Goal: Information Seeking & Learning: Learn about a topic

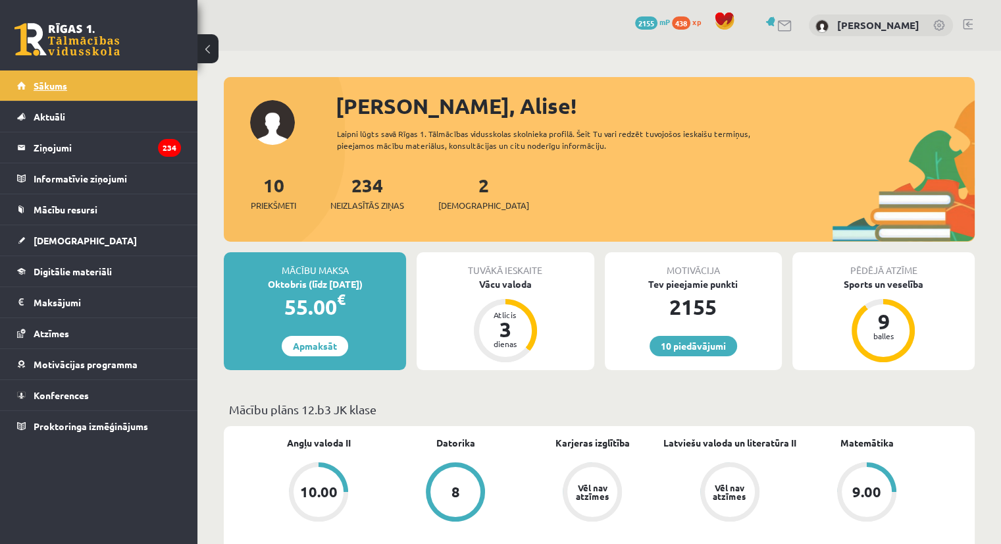
click at [47, 87] on span "Sākums" at bounding box center [51, 86] width 34 height 12
click at [79, 259] on link "Digitālie materiāli" at bounding box center [99, 271] width 164 height 30
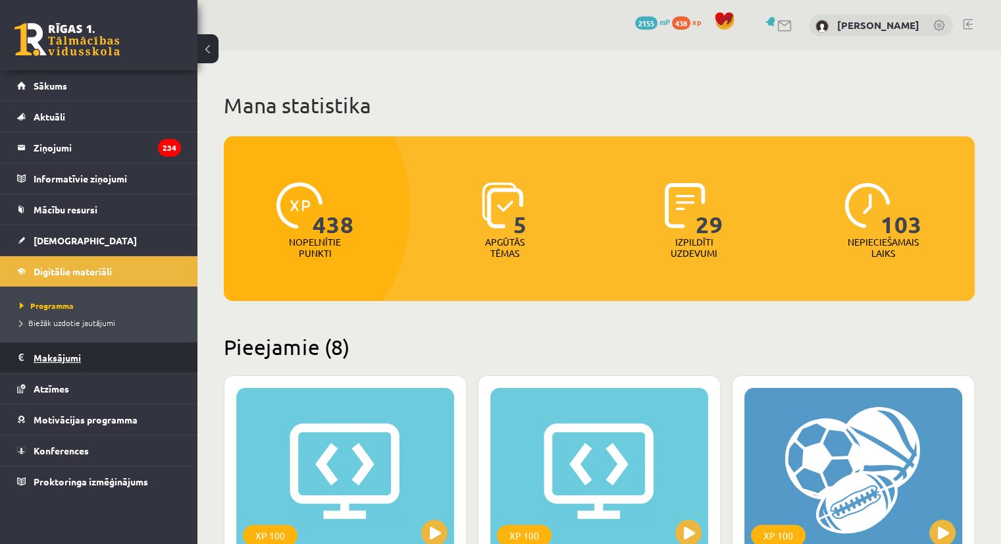
click at [84, 346] on legend "Maksājumi 0" at bounding box center [107, 357] width 147 height 30
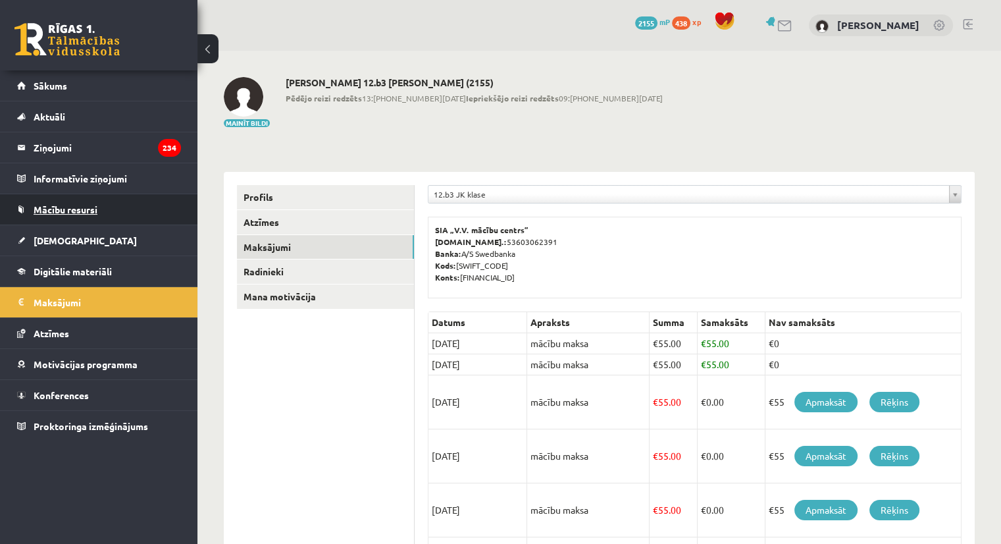
click at [92, 206] on span "Mācību resursi" at bounding box center [66, 209] width 64 height 12
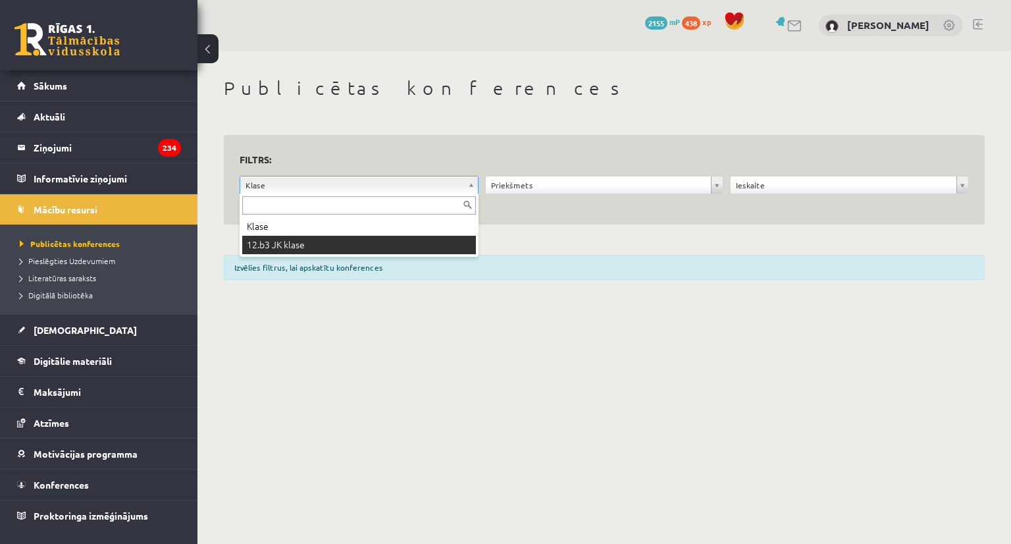
click at [303, 256] on div "Klase 12.b3 JK klase" at bounding box center [359, 225] width 239 height 63
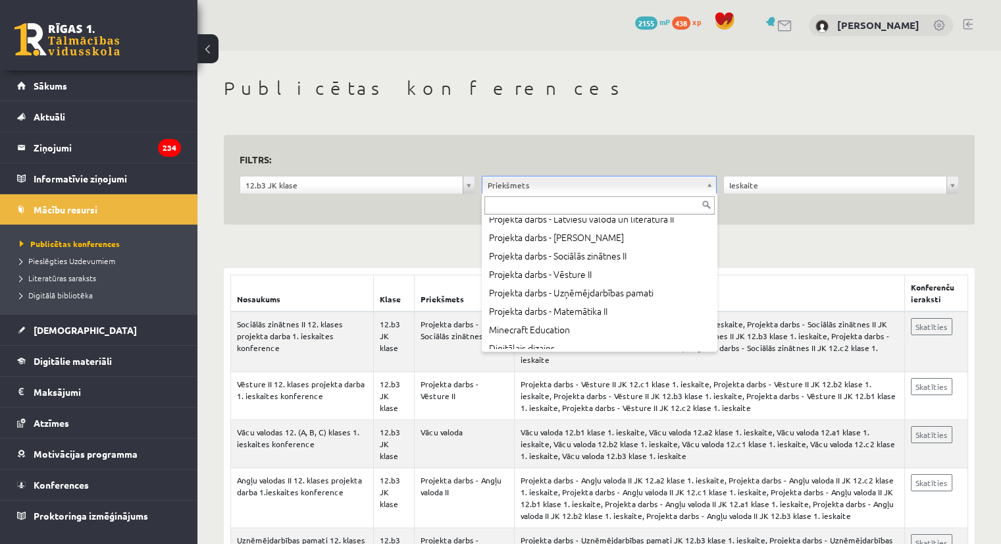
scroll to position [613, 0]
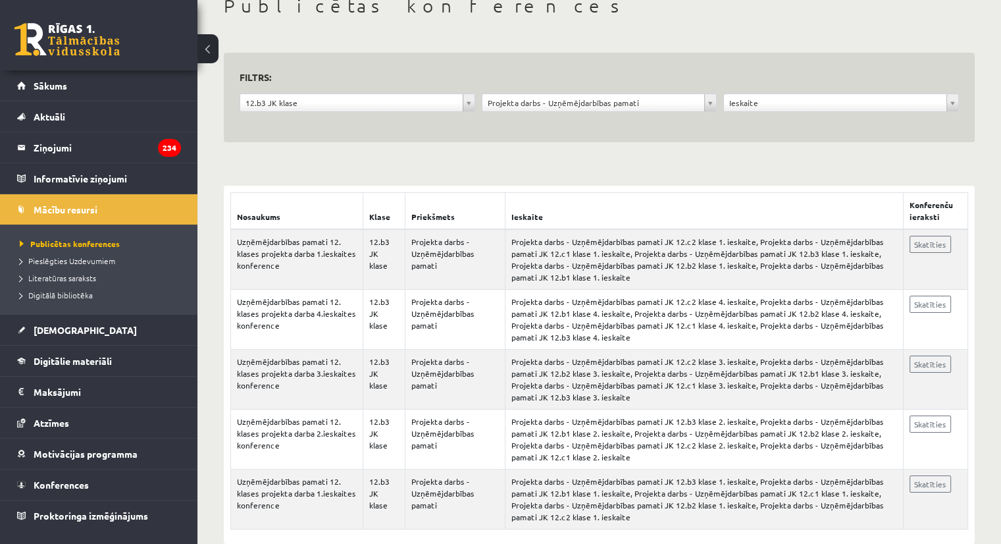
scroll to position [83, 0]
click at [924, 247] on link "Skatīties" at bounding box center [930, 243] width 41 height 17
click at [924, 480] on link "Skatīties" at bounding box center [930, 483] width 41 height 17
click at [156, 90] on link "Sākums" at bounding box center [99, 85] width 164 height 30
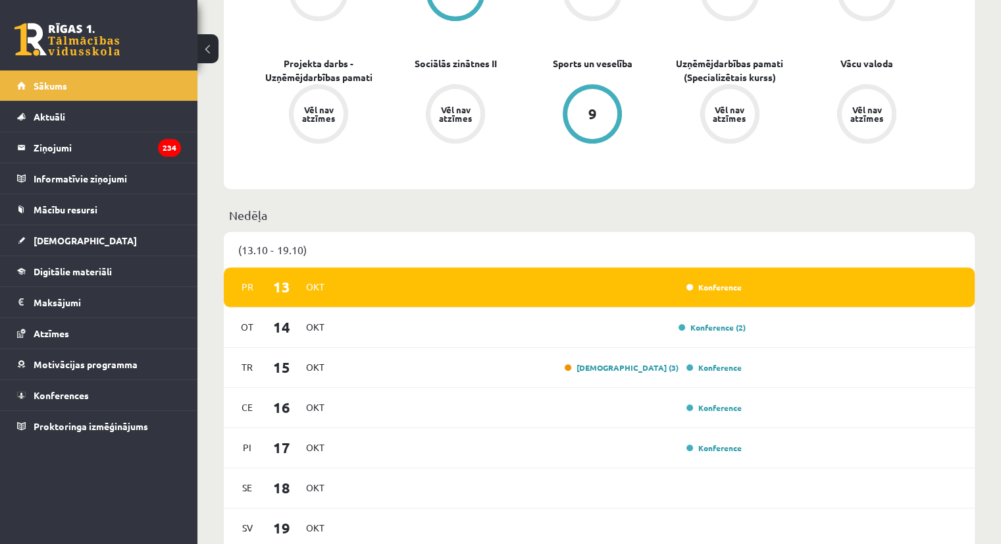
scroll to position [504, 0]
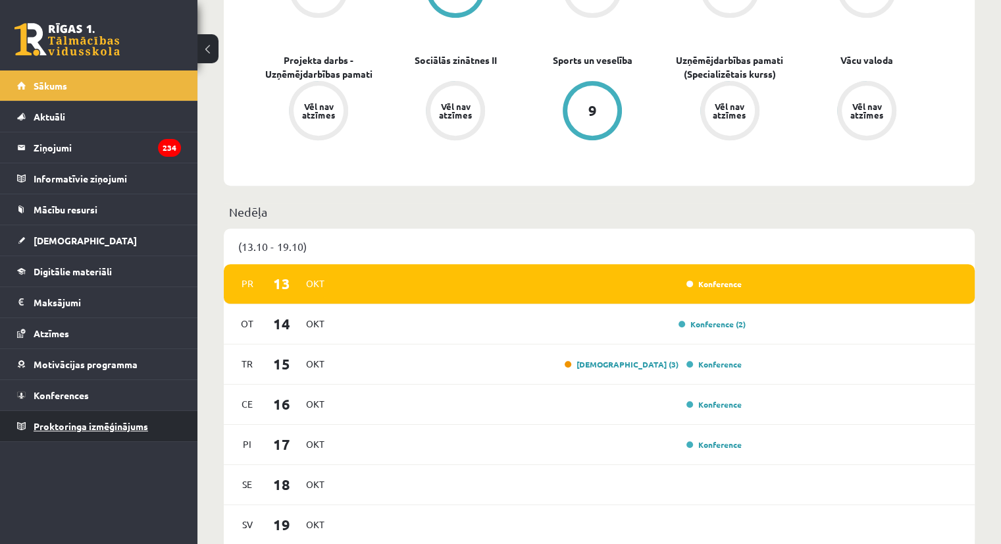
click at [105, 427] on span "Proktoringa izmēģinājums" at bounding box center [91, 426] width 115 height 12
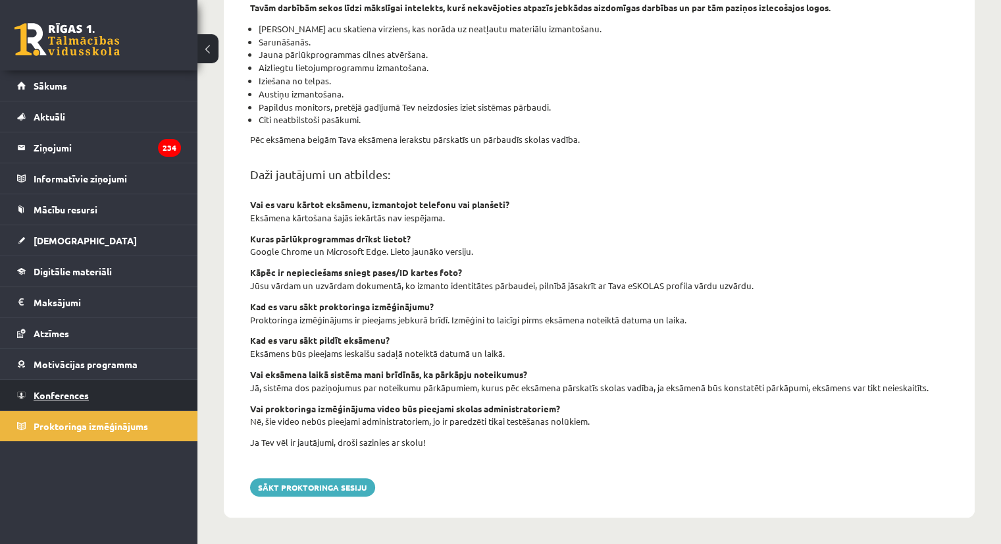
scroll to position [392, 0]
click at [94, 401] on link "Konferences" at bounding box center [99, 395] width 164 height 30
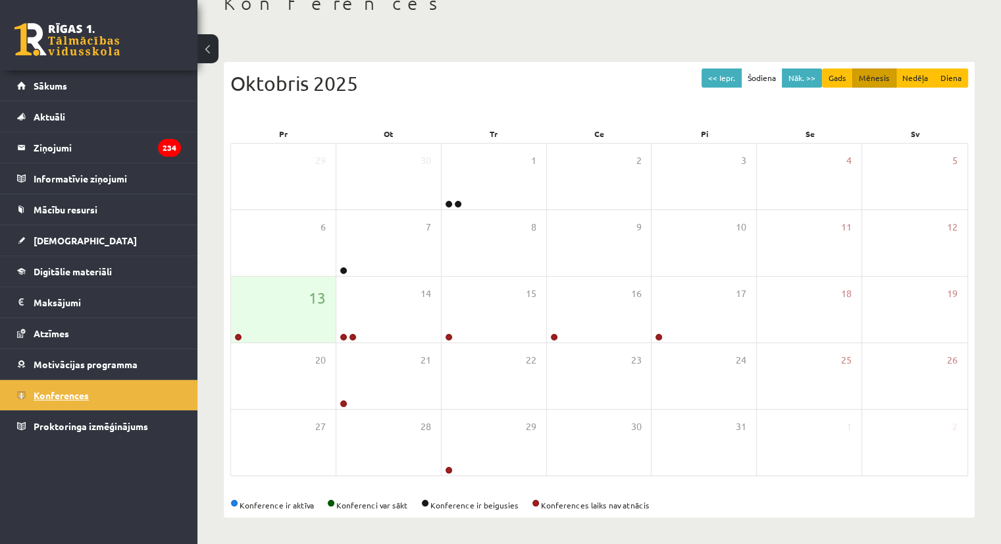
scroll to position [84, 0]
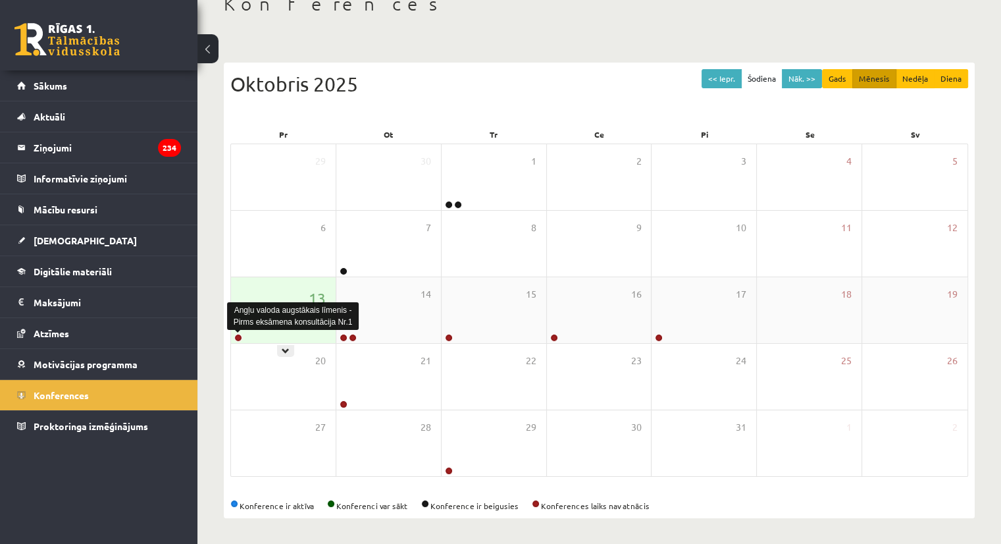
click at [236, 335] on link at bounding box center [238, 338] width 8 height 8
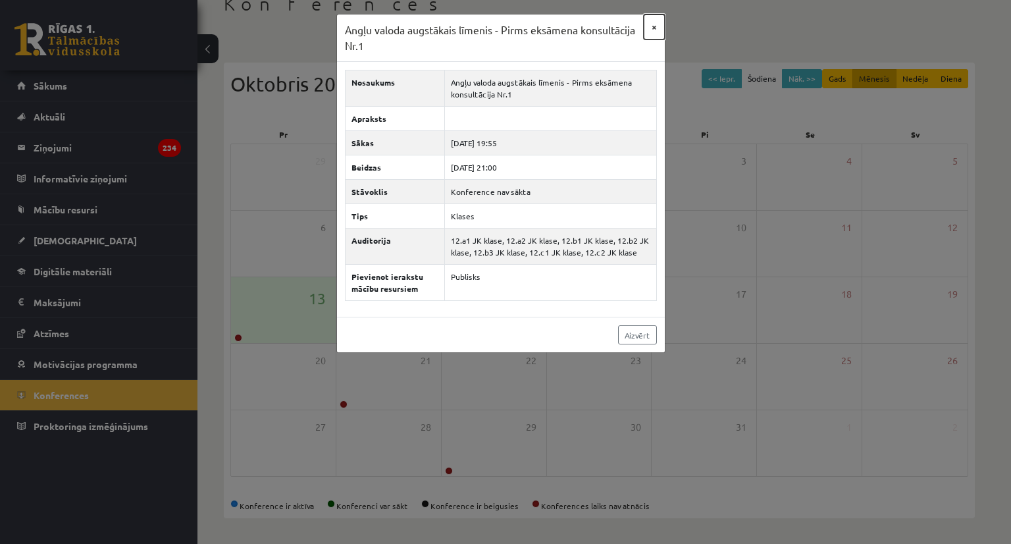
click at [652, 27] on button "×" at bounding box center [654, 26] width 21 height 25
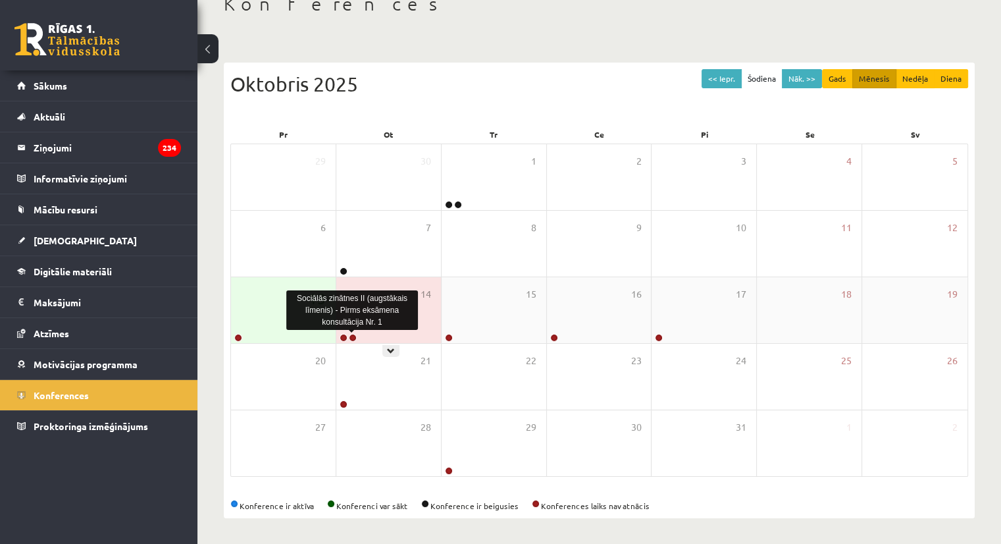
click at [353, 339] on link at bounding box center [353, 338] width 8 height 8
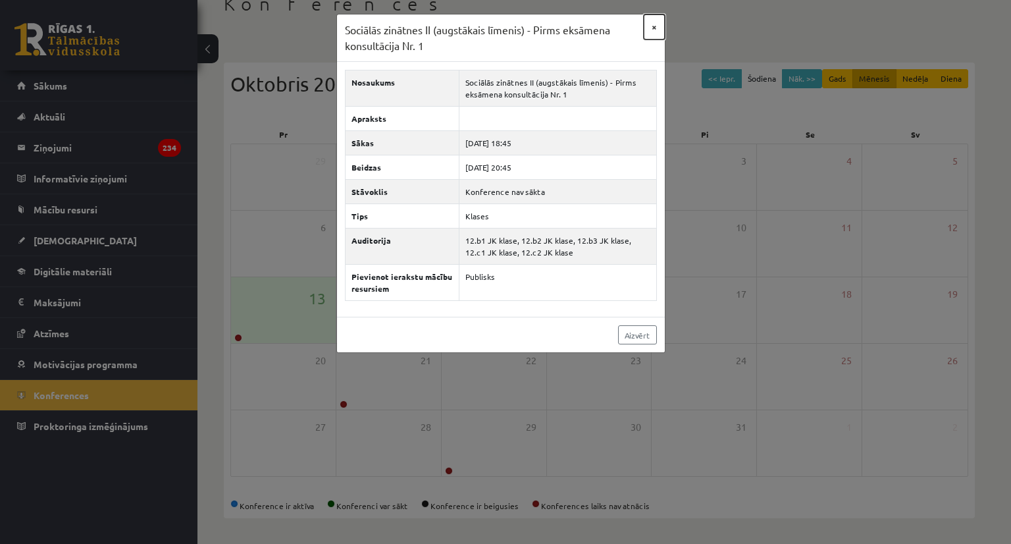
click at [655, 30] on button "×" at bounding box center [654, 26] width 21 height 25
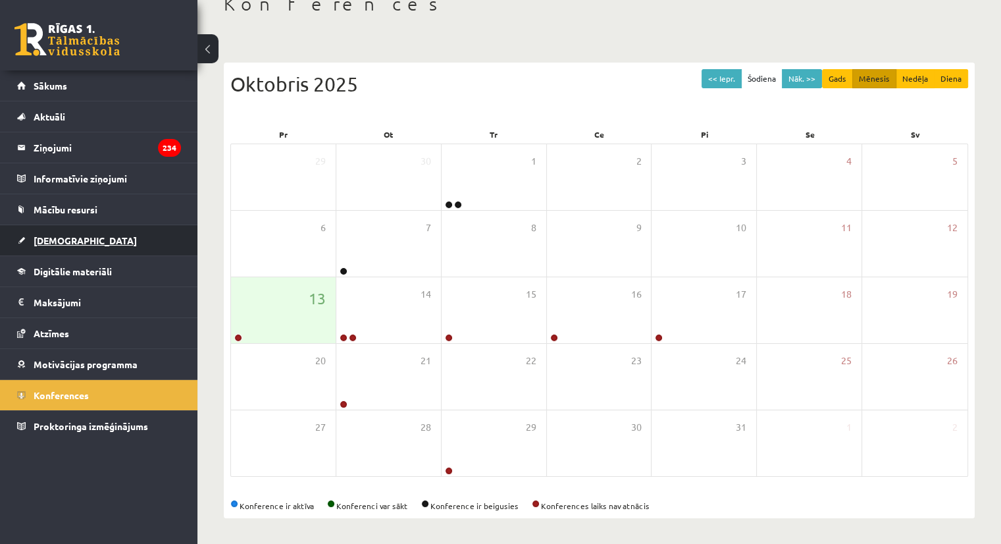
click at [72, 249] on link "[DEMOGRAPHIC_DATA]" at bounding box center [99, 240] width 164 height 30
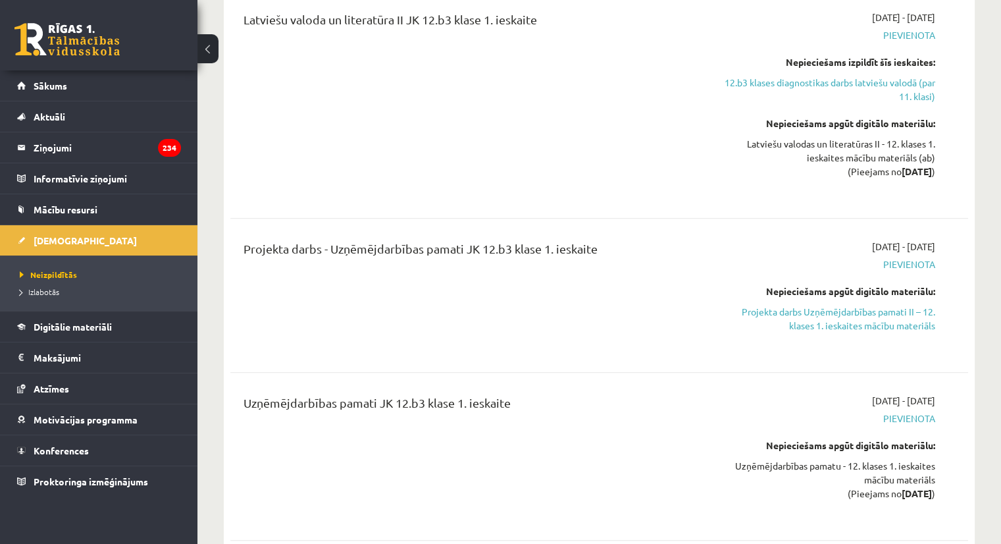
scroll to position [672, 0]
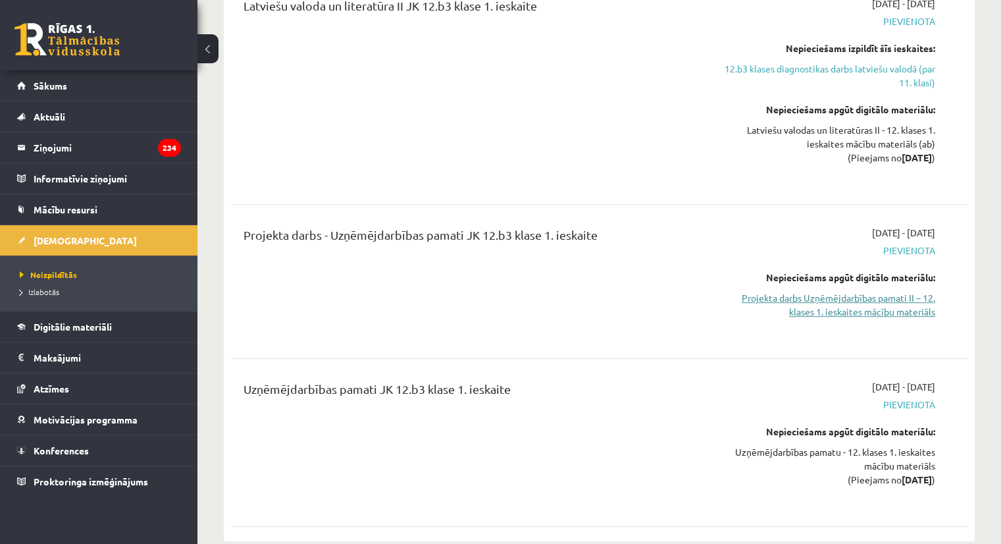
click at [818, 291] on link "Projekta darbs Uzņēmējdarbības pamati II – 12. klases 1. ieskaites mācību mater…" at bounding box center [826, 305] width 217 height 28
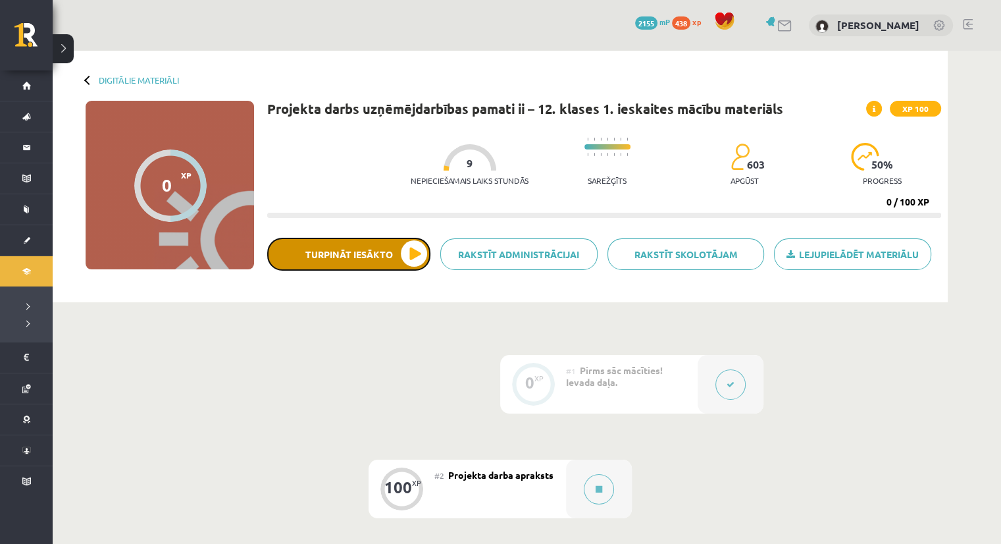
click at [406, 265] on button "Turpināt iesākto" at bounding box center [348, 254] width 163 height 33
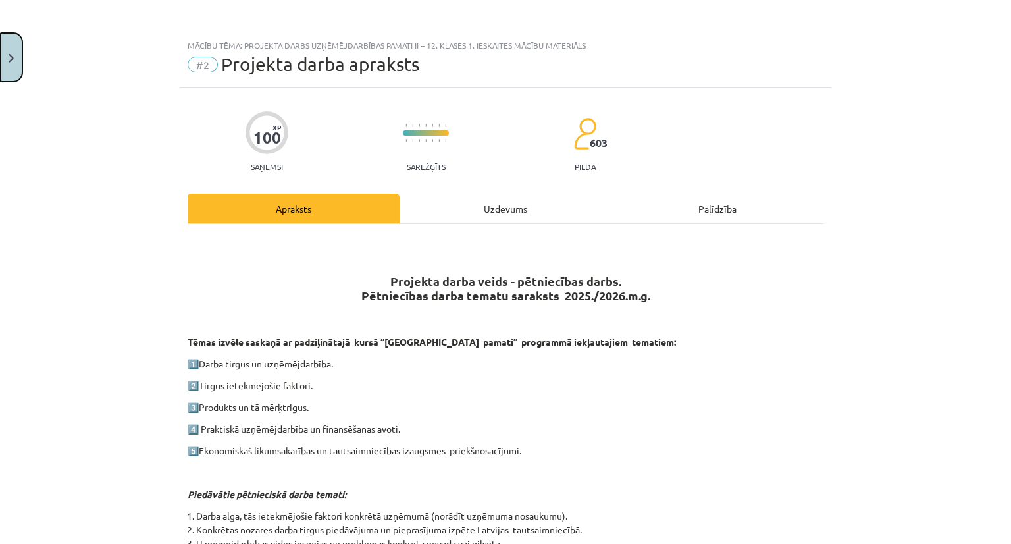
click at [5, 59] on button "Close" at bounding box center [11, 57] width 22 height 49
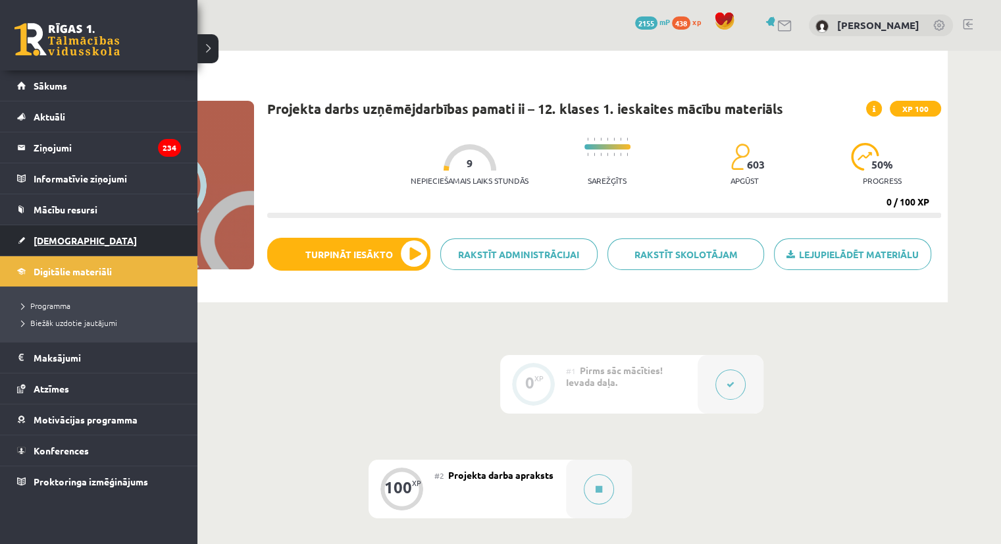
click at [22, 249] on link "[DEMOGRAPHIC_DATA]" at bounding box center [99, 240] width 164 height 30
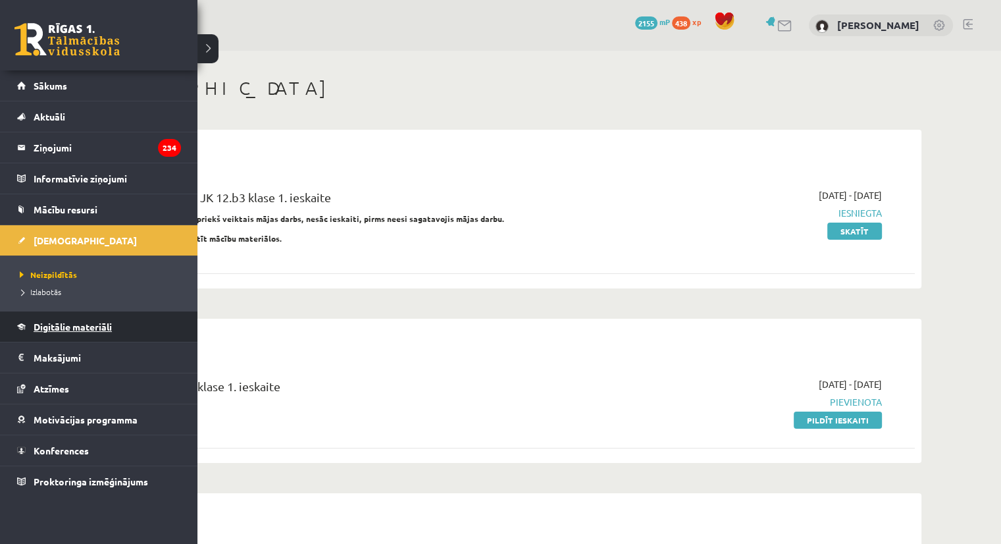
click at [89, 325] on span "Digitālie materiāli" at bounding box center [73, 327] width 78 height 12
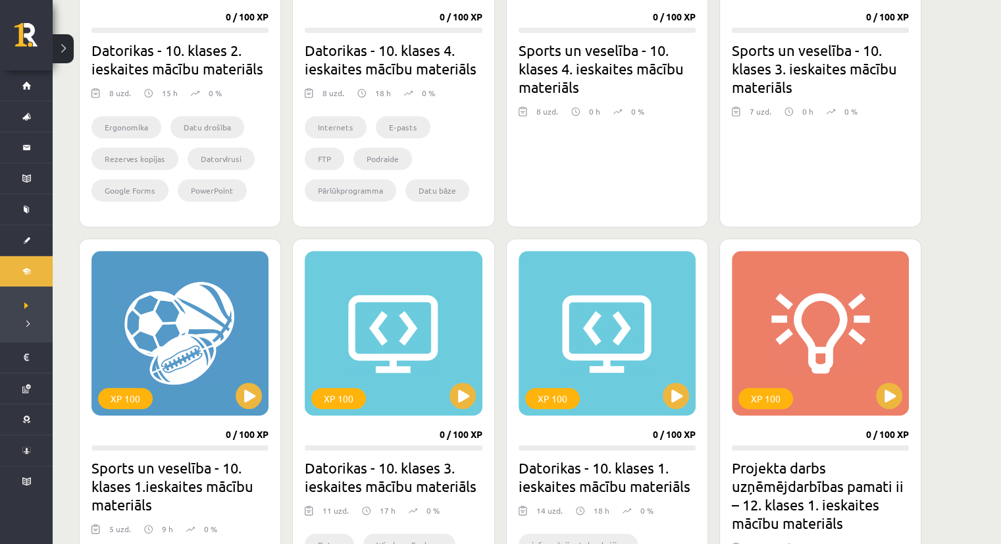
scroll to position [584, 0]
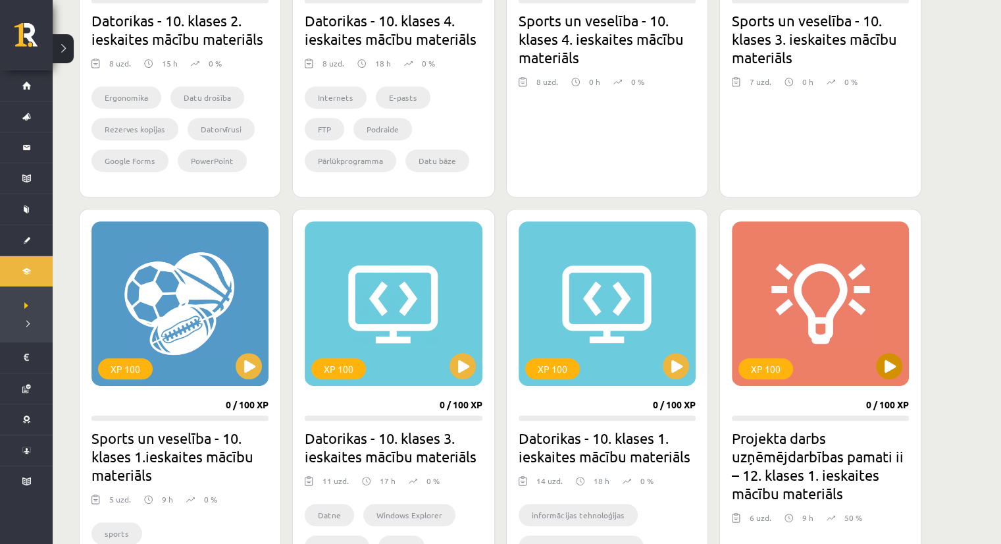
click at [883, 352] on div "XP 100" at bounding box center [820, 303] width 177 height 165
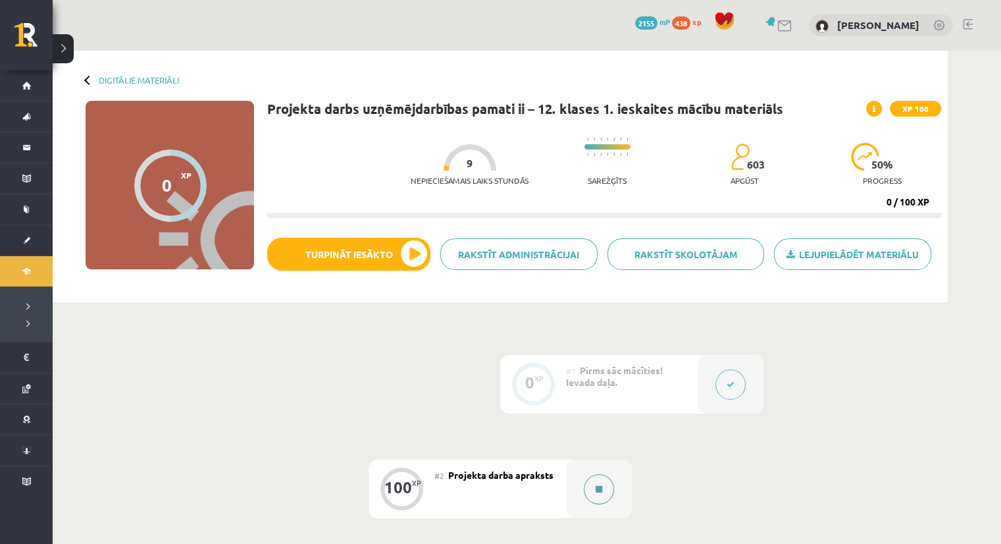
click at [603, 477] on button at bounding box center [599, 489] width 30 height 30
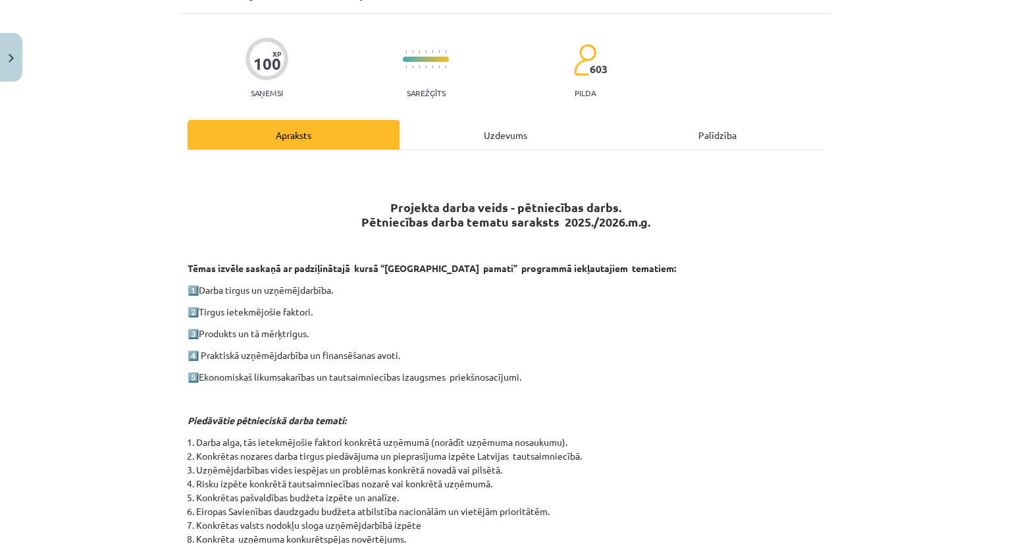
scroll to position [88, 0]
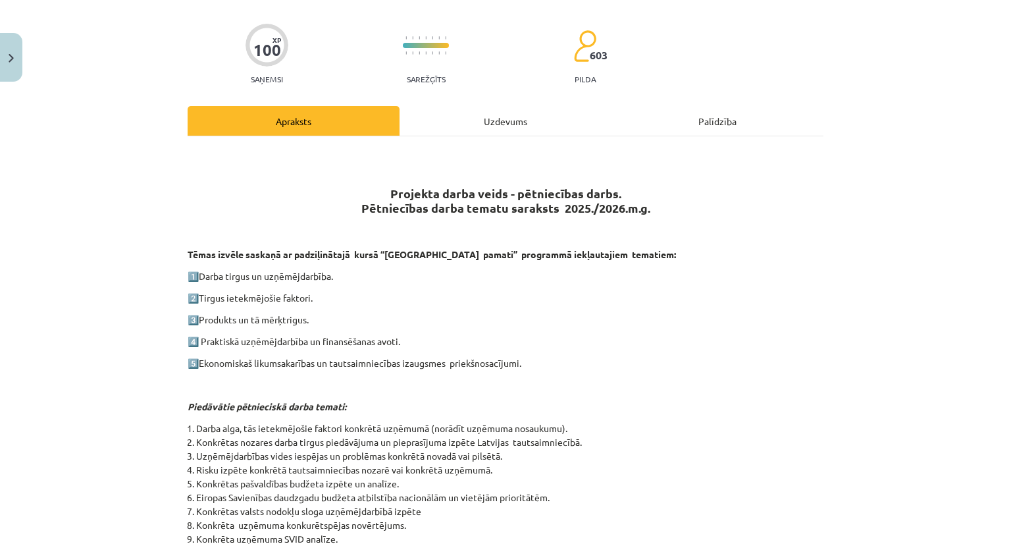
click at [188, 309] on div "Projekta darba veids - pētniecības darbs. Pētniecības darba tematu saraksts 202…" at bounding box center [506, 471] width 636 height 646
drag, startPoint x: 197, startPoint y: 319, endPoint x: 314, endPoint y: 309, distance: 117.0
click at [314, 309] on div "Projekta darba veids - pētniecības darbs. Pētniecības darba tematu saraksts 202…" at bounding box center [506, 471] width 636 height 646
copy p "Produkts un tā mērķtrigus."
click at [284, 317] on p "3️⃣ Produkts un tā mērķtrigus." at bounding box center [506, 320] width 636 height 14
